Goal: Task Accomplishment & Management: Complete application form

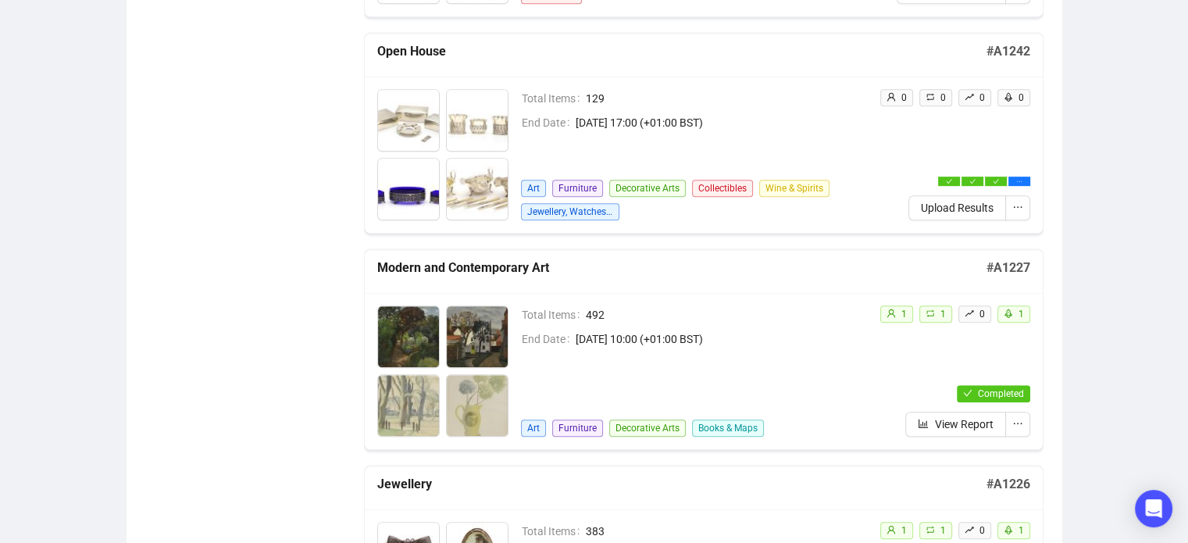
scroll to position [880, 0]
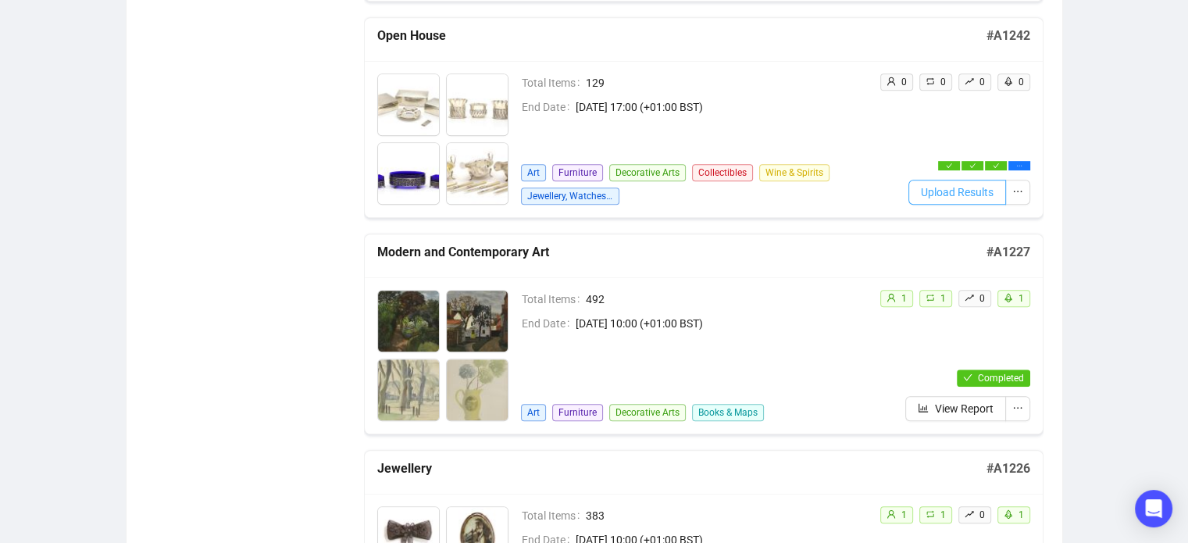
click at [942, 192] on span "Upload Results" at bounding box center [957, 192] width 73 height 17
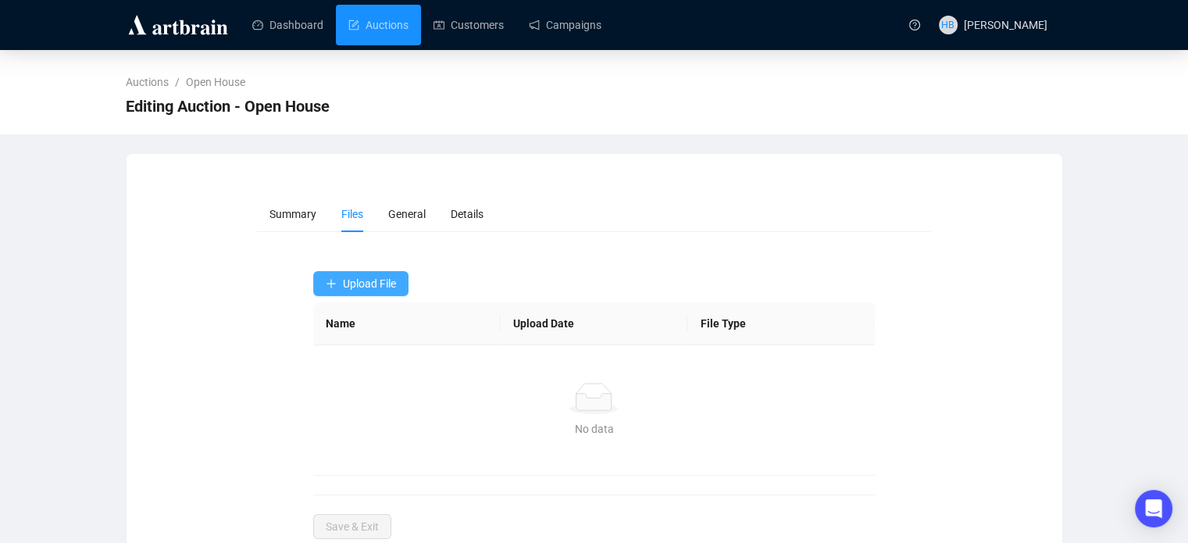
click at [394, 280] on span "Upload File" at bounding box center [369, 283] width 53 height 12
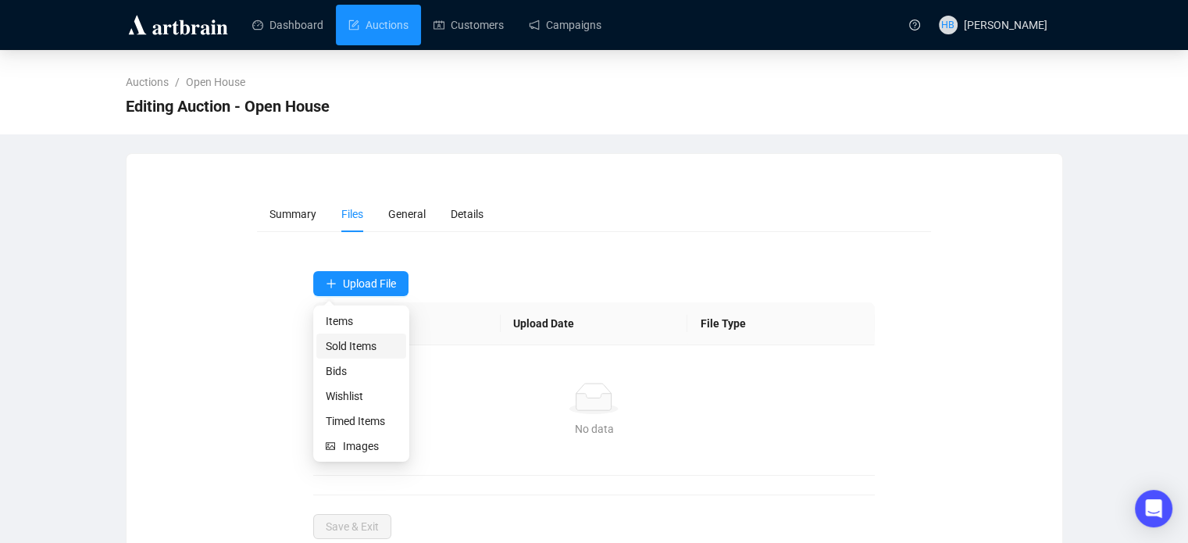
click at [369, 352] on span "Sold Items" at bounding box center [361, 345] width 71 height 17
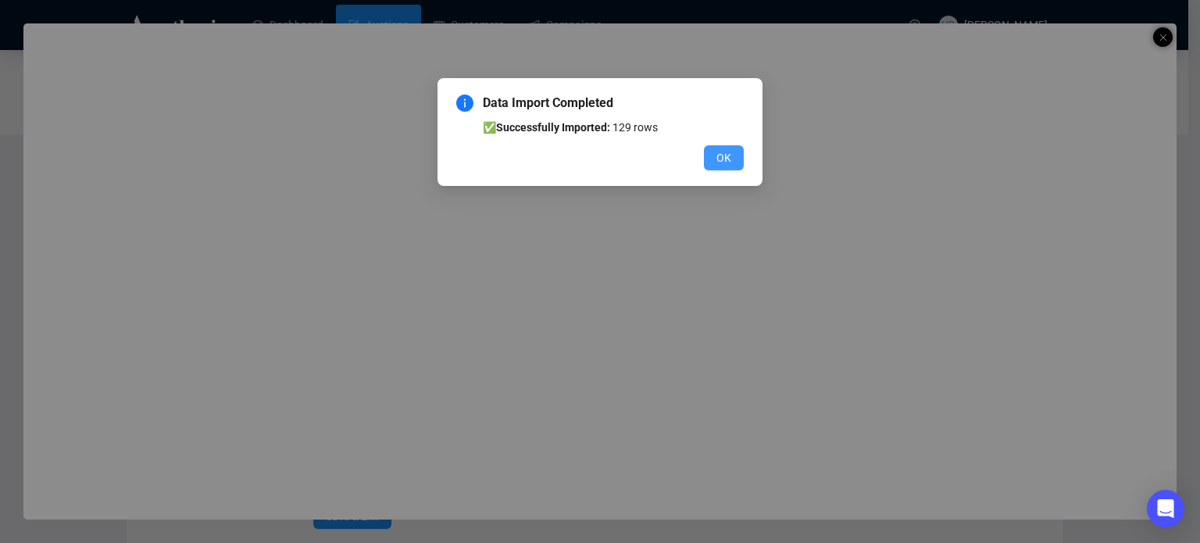
click at [738, 163] on button "OK" at bounding box center [724, 157] width 40 height 25
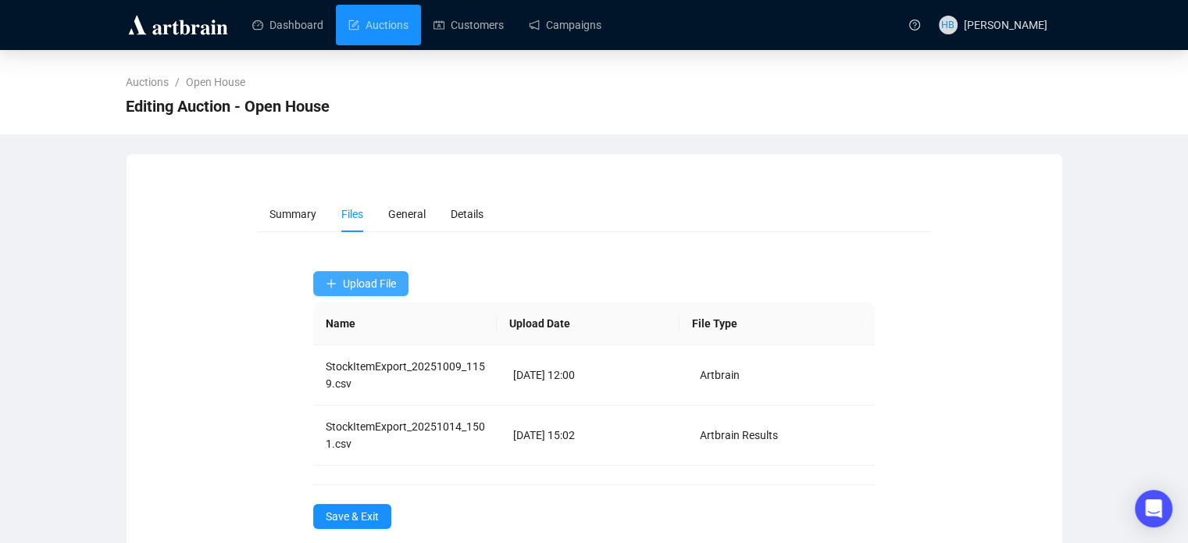
click at [345, 284] on span "Upload File" at bounding box center [369, 283] width 53 height 12
click at [357, 374] on span "Bids" at bounding box center [361, 370] width 71 height 17
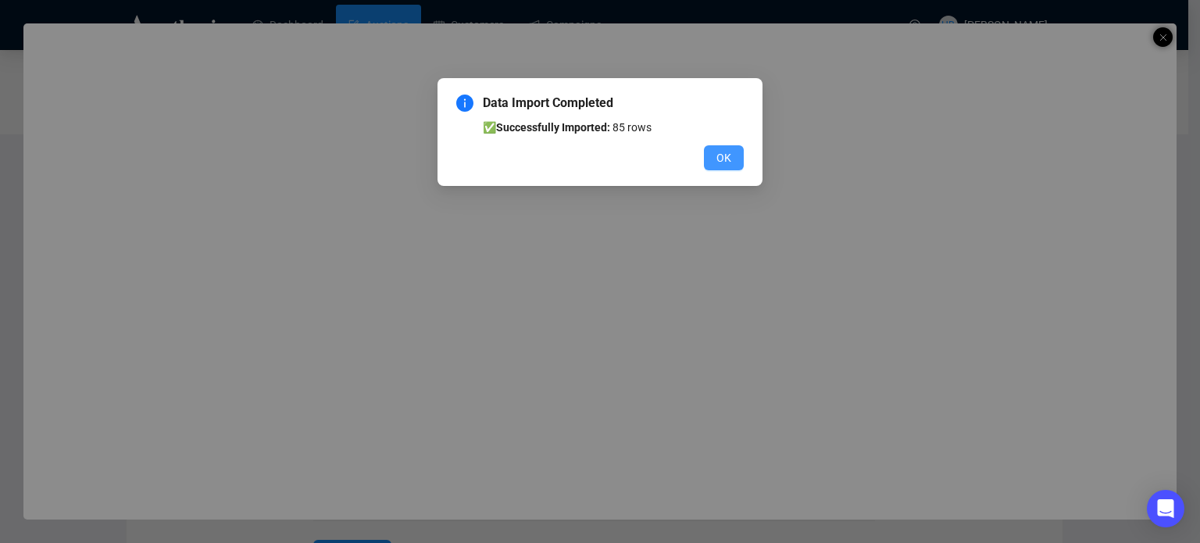
click at [735, 155] on button "OK" at bounding box center [724, 157] width 40 height 25
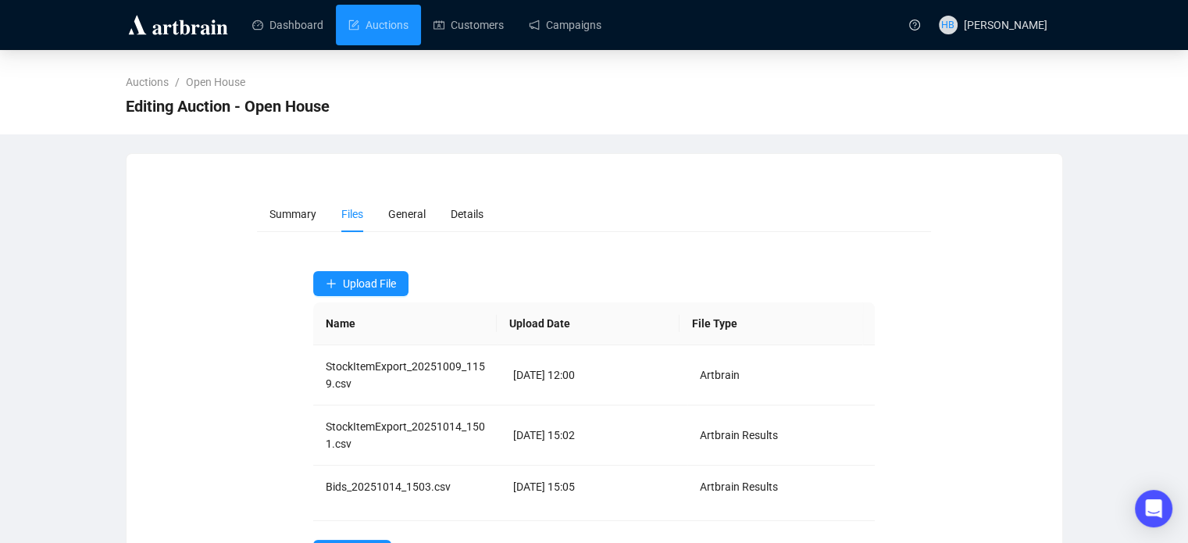
scroll to position [63, 0]
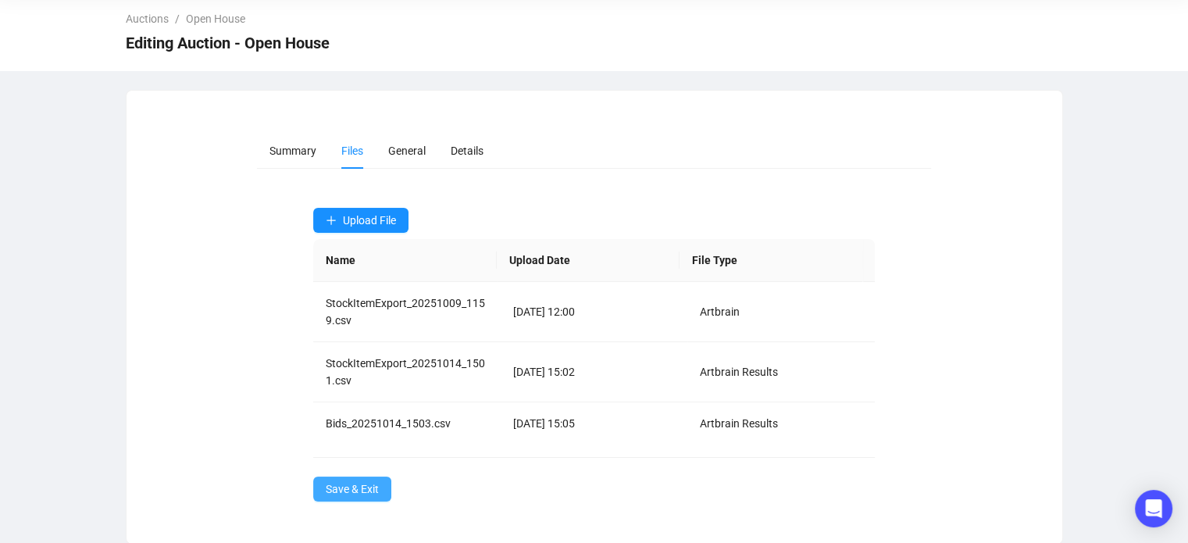
click at [371, 480] on span "Save & Exit" at bounding box center [352, 488] width 53 height 17
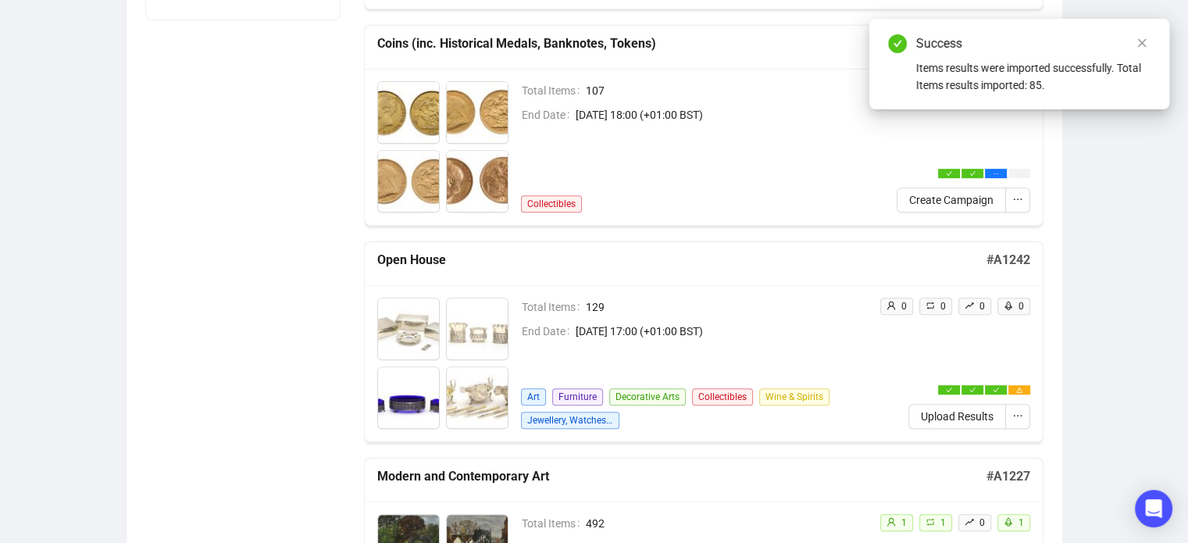
scroll to position [659, 0]
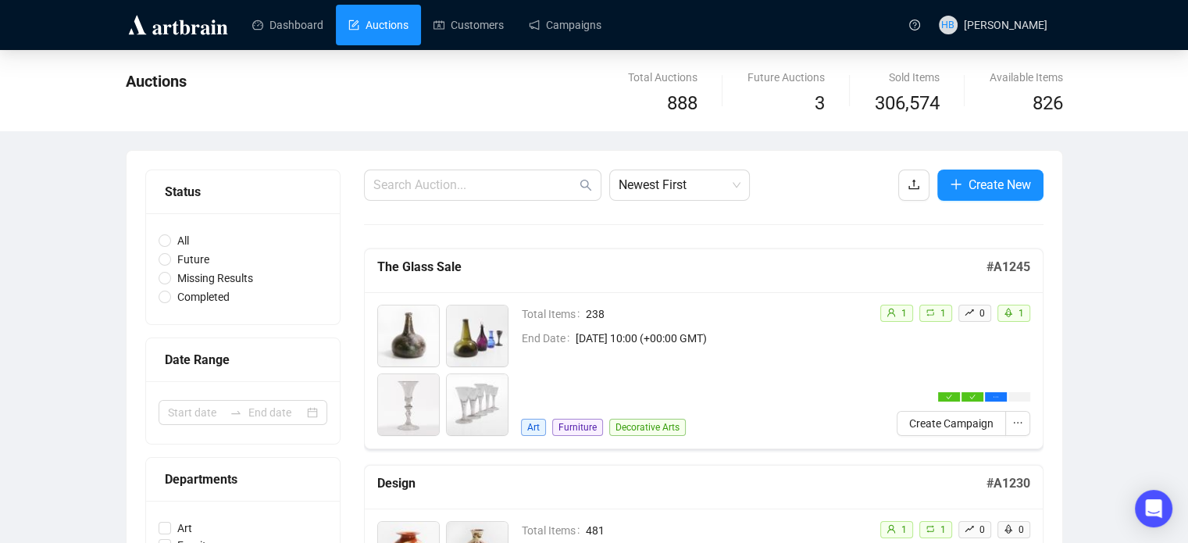
scroll to position [39, 0]
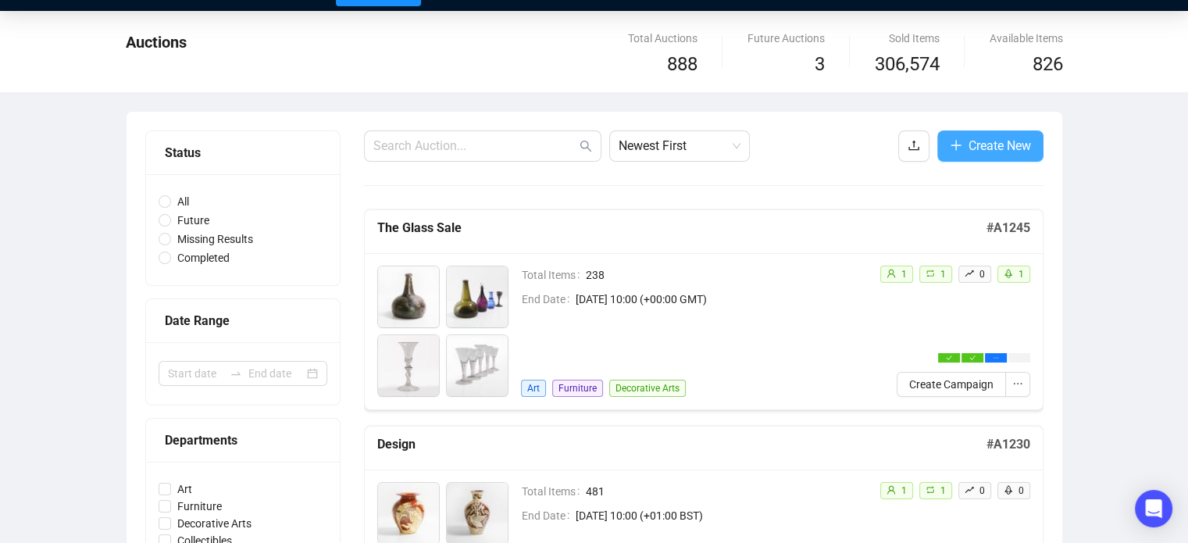
click at [995, 158] on button "Create New" at bounding box center [990, 145] width 106 height 31
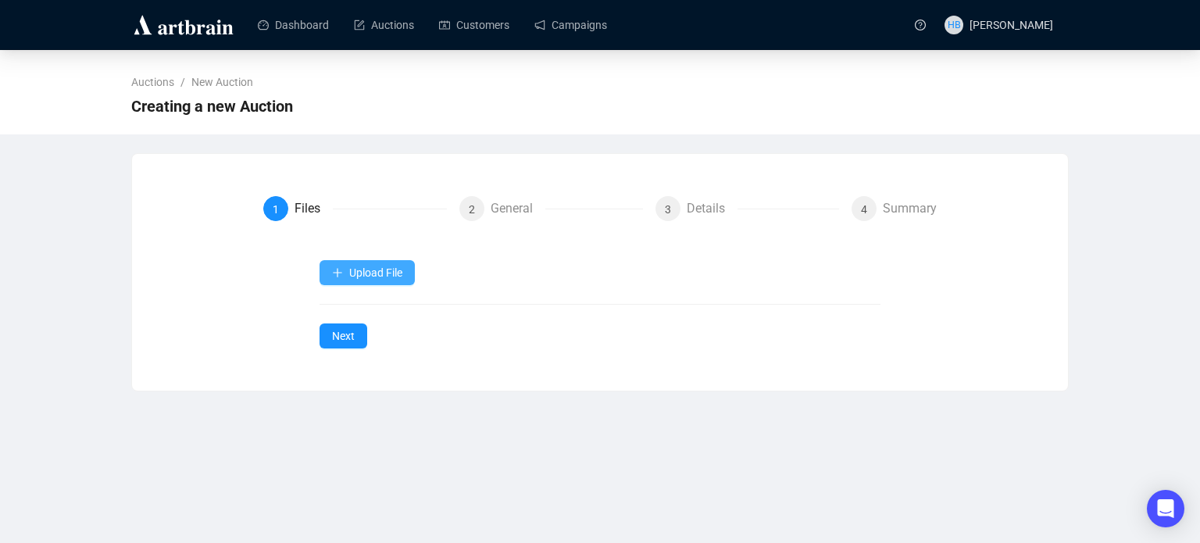
click at [386, 273] on span "Upload File" at bounding box center [375, 272] width 53 height 12
click at [376, 266] on span "Upload File" at bounding box center [375, 272] width 53 height 12
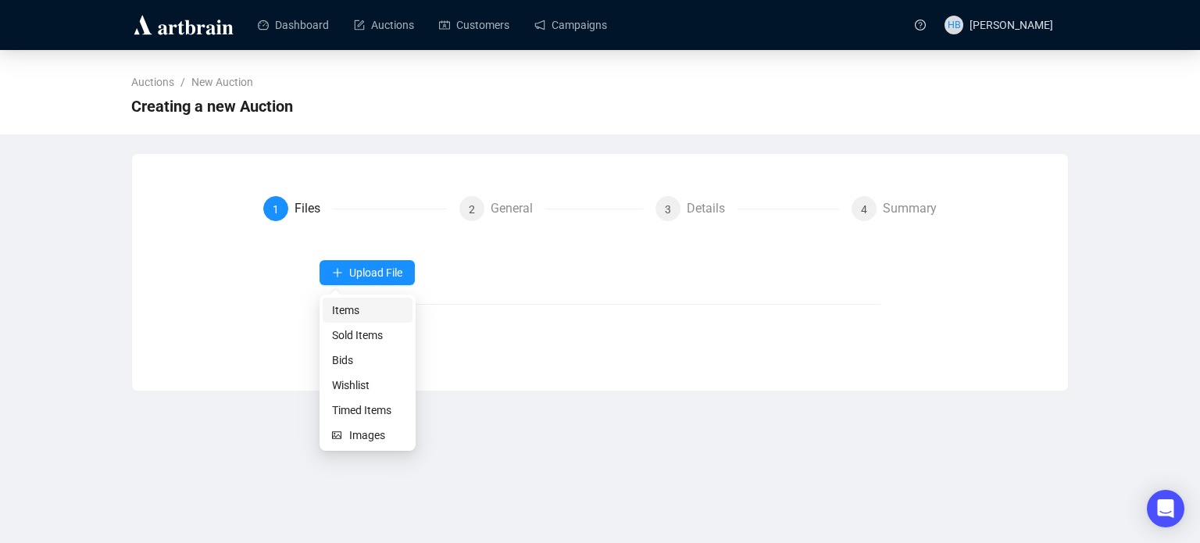
click at [377, 312] on span "Items" at bounding box center [367, 310] width 71 height 17
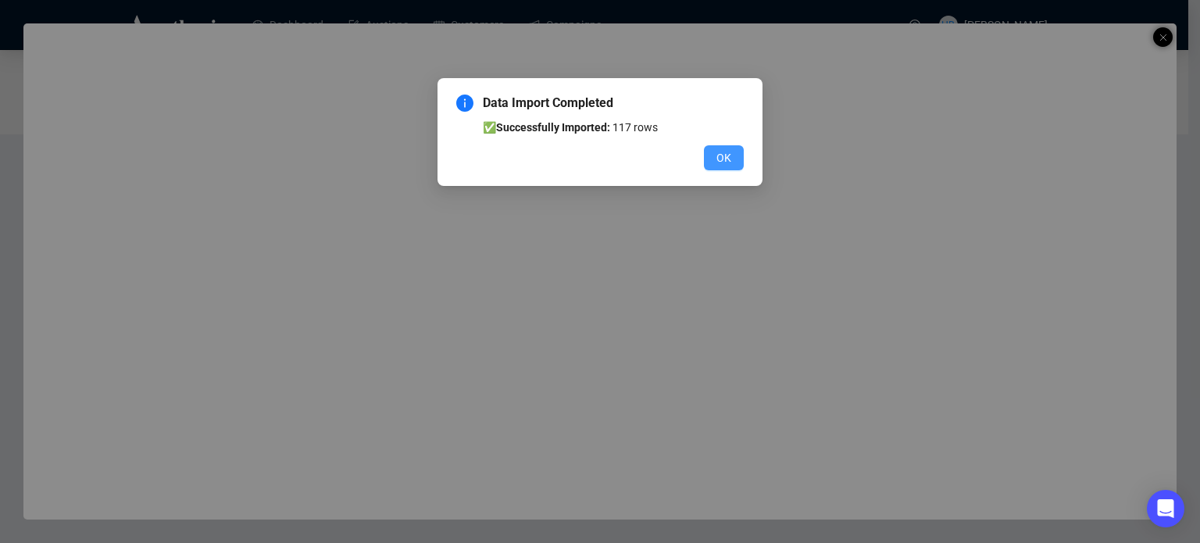
click at [738, 158] on button "OK" at bounding box center [724, 157] width 40 height 25
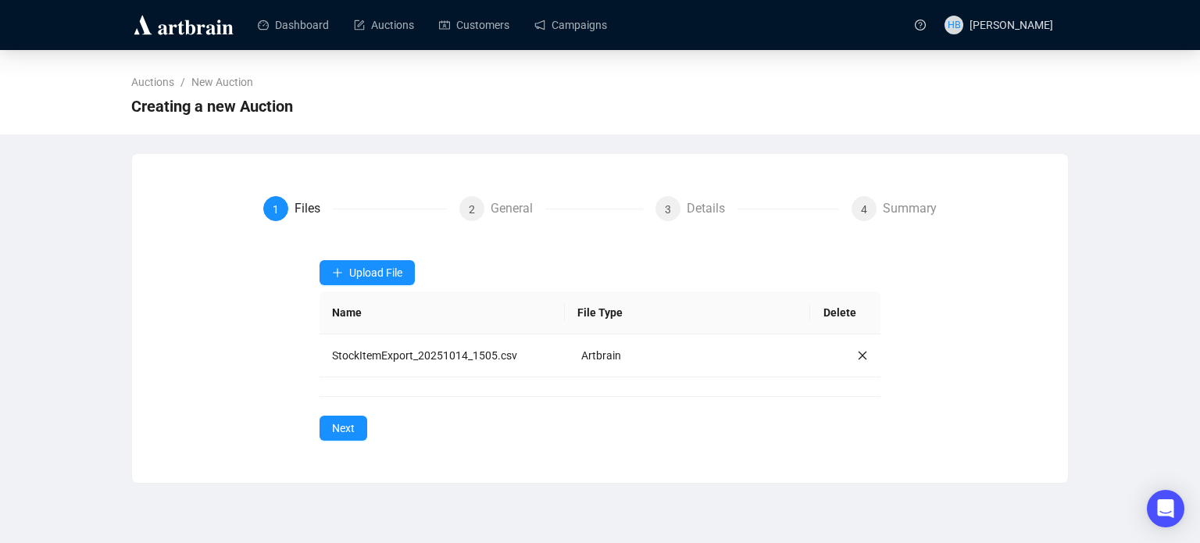
click at [1133, 52] on div "Auctions / New Auction Creating a new Auction" at bounding box center [600, 92] width 1200 height 84
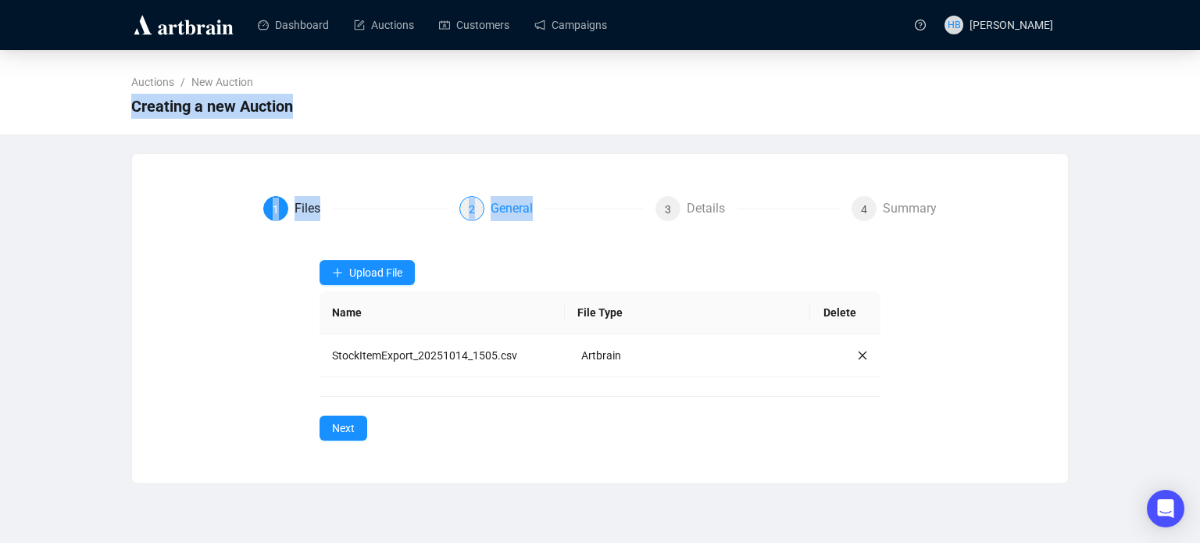
drag, startPoint x: 734, startPoint y: 159, endPoint x: 606, endPoint y: 212, distance: 138.4
click at [606, 212] on div "Auctions / New Auction Creating a new Auction 1 Files 2 General 3 Details 4 Sum…" at bounding box center [600, 267] width 1200 height 434
click at [334, 430] on span "Next" at bounding box center [343, 427] width 23 height 17
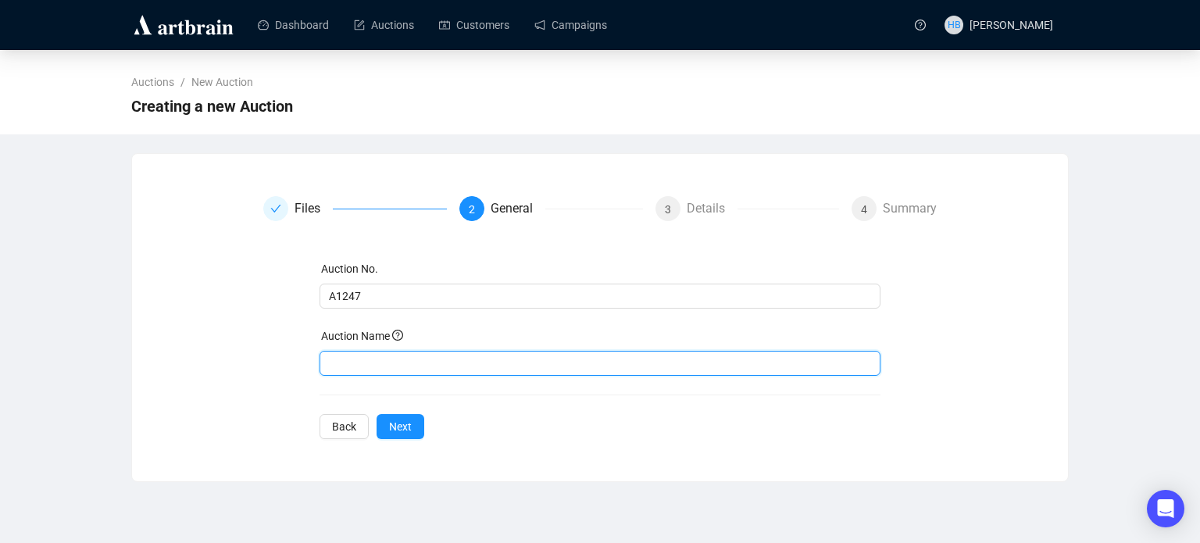
click at [359, 369] on input "text" at bounding box center [601, 363] width 562 height 25
type input "Open House"
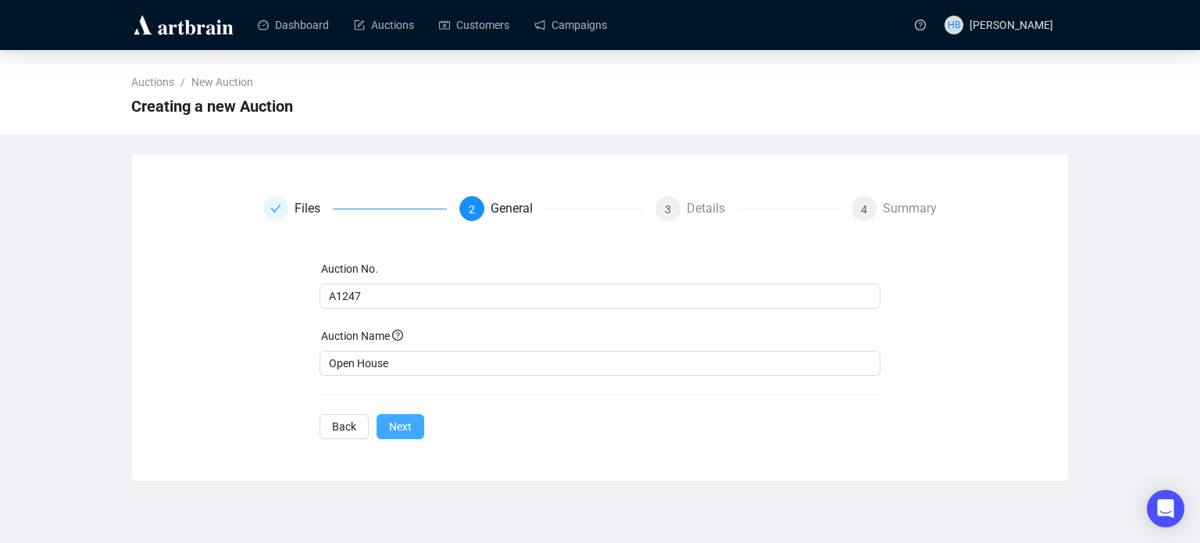
click at [409, 430] on button "Next" at bounding box center [401, 426] width 48 height 25
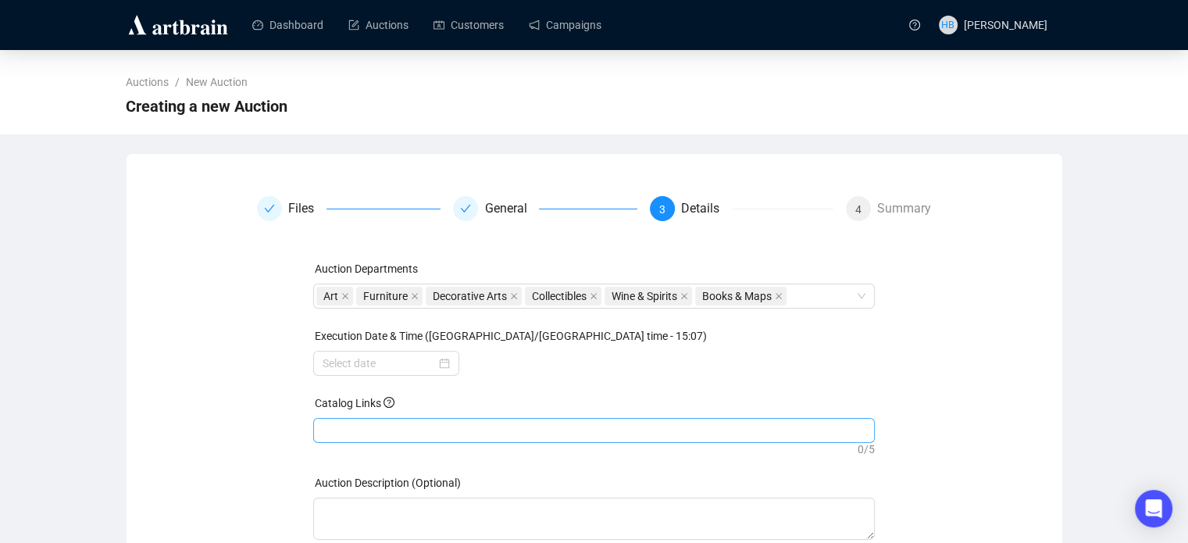
click at [373, 430] on div at bounding box center [593, 430] width 555 height 22
paste input "[URL][DOMAIN_NAME]"
type input "[URL][DOMAIN_NAME]"
click at [412, 359] on input at bounding box center [379, 363] width 113 height 17
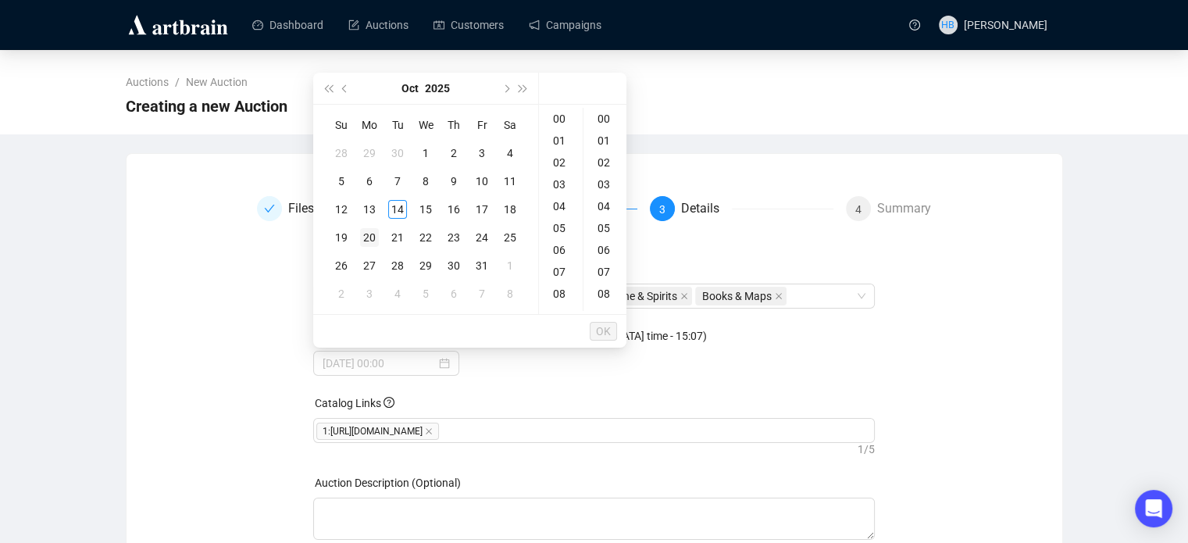
click at [374, 236] on div "20" at bounding box center [369, 237] width 19 height 19
click at [562, 205] on div "18" at bounding box center [560, 207] width 37 height 22
type input "[DATE] 18:00"
click at [609, 330] on span "OK" at bounding box center [603, 331] width 15 height 30
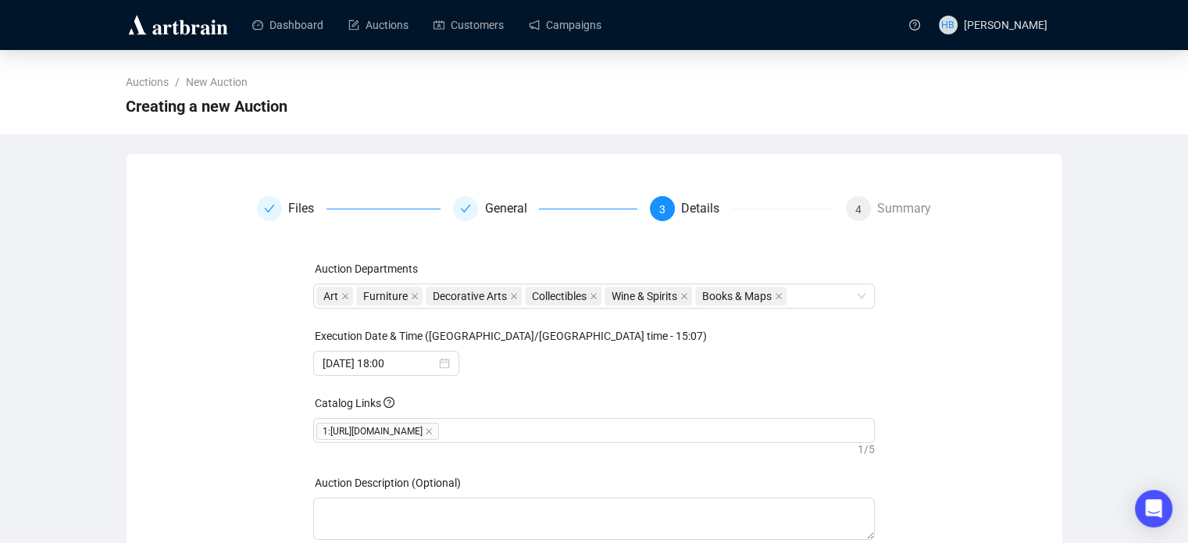
scroll to position [103, 0]
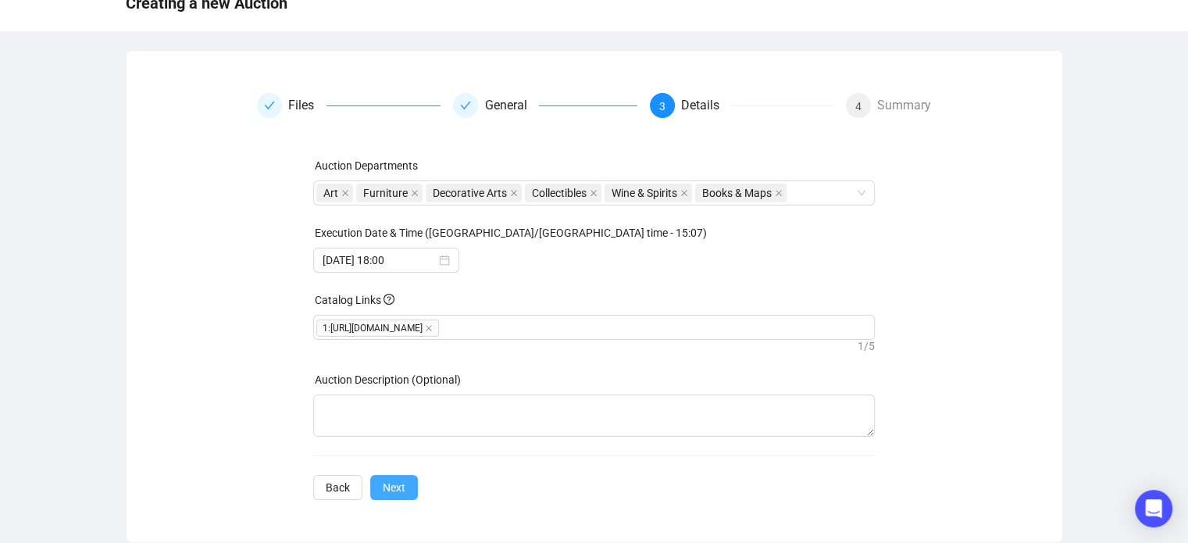
click at [405, 482] on button "Next" at bounding box center [394, 487] width 48 height 25
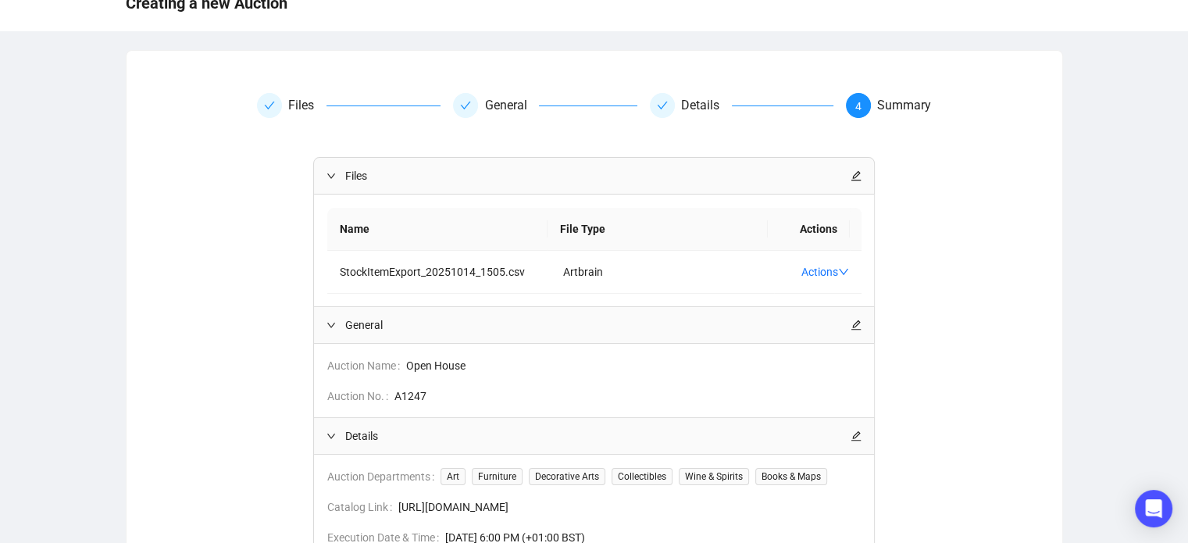
scroll to position [244, 0]
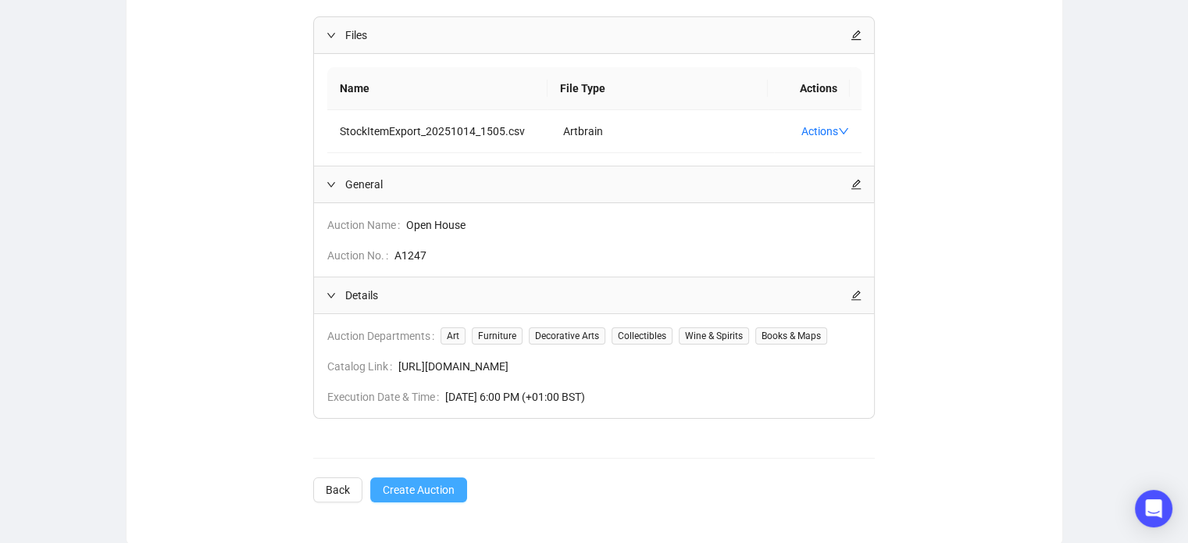
click at [426, 499] on button "Create Auction" at bounding box center [418, 489] width 97 height 25
